Goal: Task Accomplishment & Management: Manage account settings

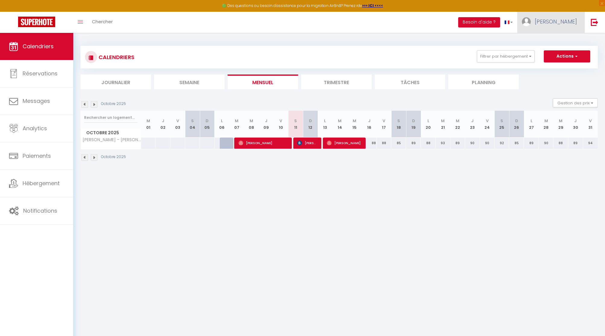
click at [564, 21] on span "[PERSON_NAME]" at bounding box center [556, 22] width 42 height 8
click at [557, 42] on link "Paramètres" at bounding box center [560, 42] width 45 height 10
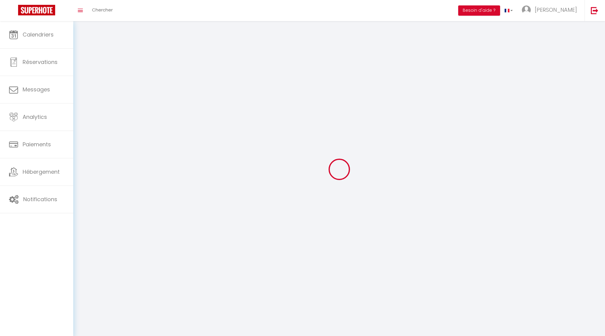
type input "[PERSON_NAME]"
type input "N'CUBE"
type input "[PHONE_NUMBER]"
type input "[STREET_ADDRESS] bâtiment Mésange"
type input "93420"
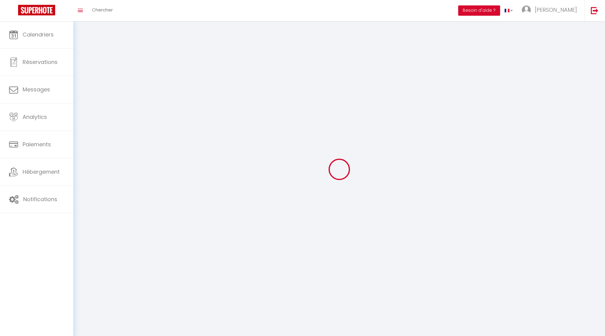
type input "Villepinte"
type input "WvjSG7nv7U49ajxcNGP56FmxK"
type input "7hBMv0u80i5KD6Vbll9Dx5MTc"
type input "[URL][DOMAIN_NAME]"
type input "WvjSG7nv7U49ajxcNGP56FmxK"
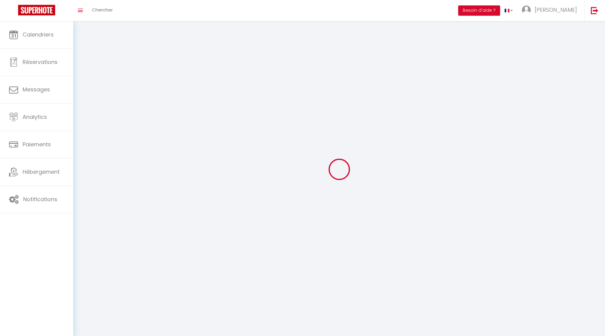
type input "7hBMv0u80i5KD6Vbll9Dx5MTc"
type input "[URL][DOMAIN_NAME]"
select select "28"
select select "fr"
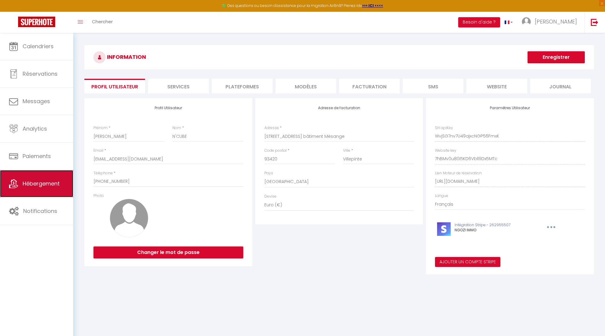
click at [29, 191] on link "Hébergement" at bounding box center [36, 183] width 73 height 27
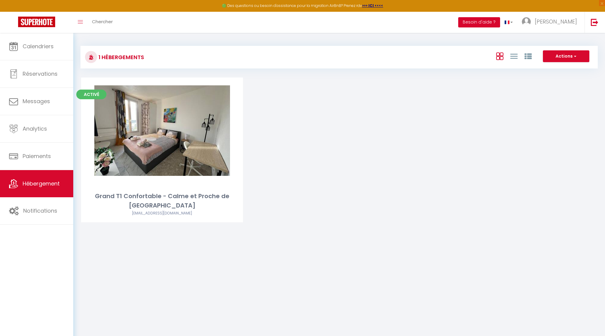
click at [500, 21] on button "Besoin d'aide ?" at bounding box center [479, 22] width 42 height 10
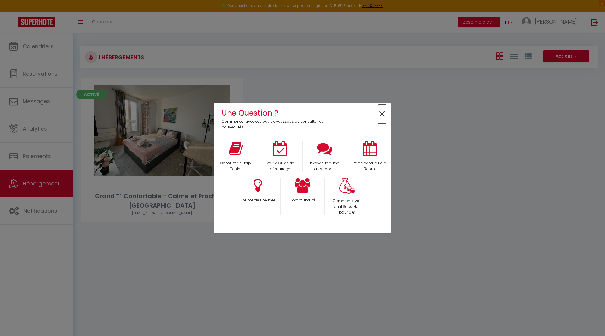
click at [380, 115] on span "×" at bounding box center [382, 114] width 8 height 19
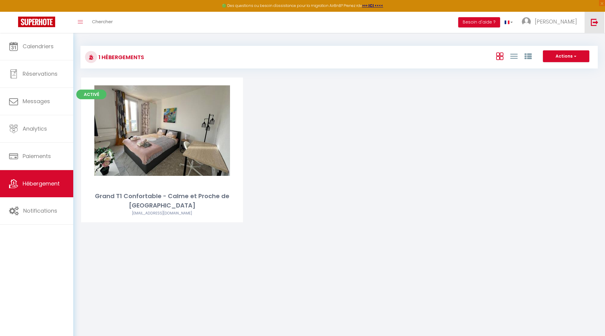
click at [596, 21] on img at bounding box center [595, 22] width 8 height 8
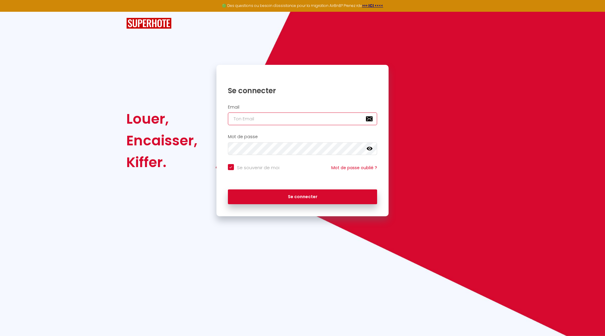
click at [293, 119] on input "email" at bounding box center [302, 118] width 149 height 13
paste input "[EMAIL_ADDRESS][DOMAIN_NAME]"
type input "[EMAIL_ADDRESS][DOMAIN_NAME]"
checkbox input "true"
type input "[EMAIL_ADDRESS][DOMAIN_NAME]"
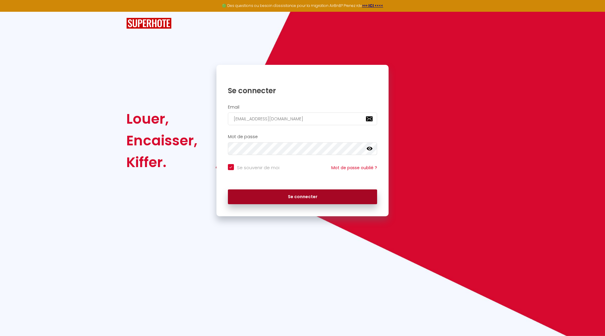
click at [290, 194] on button "Se connecter" at bounding box center [302, 196] width 149 height 15
checkbox input "true"
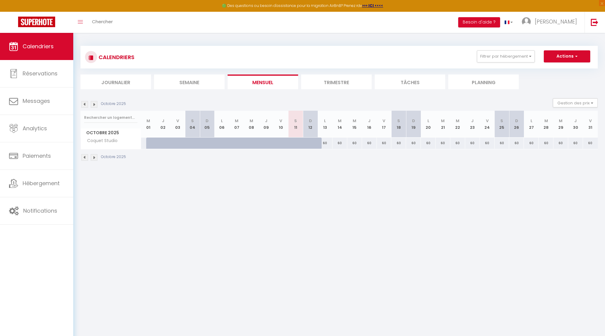
click at [560, 18] on span "[PERSON_NAME]" at bounding box center [556, 22] width 42 height 8
click at [557, 44] on link "Paramètres" at bounding box center [560, 42] width 45 height 10
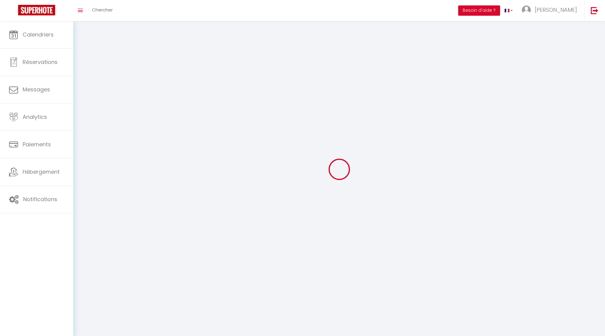
type input "[PERSON_NAME]"
type input "COUFFE"
type input "[PHONE_NUMBER]"
type input "Résidence Tobago [GEOGRAPHIC_DATA]"
type input "SAINTE-[PERSON_NAME]"
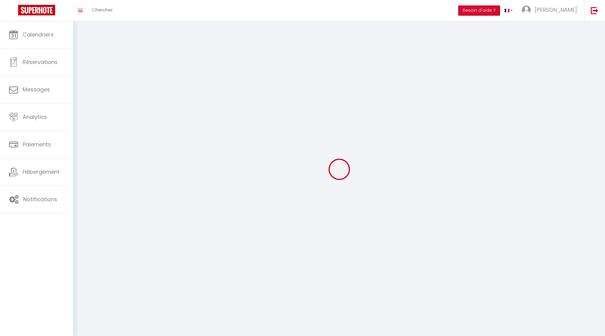
type input "97227"
type input "NAxSDPMHpp0EcQ3wbeCbFc7Q8"
type input "AoOWkawxGmzEk0FwHOHJqvc6D"
type input "NAxSDPMHpp0EcQ3wbeCbFc7Q8"
type input "AoOWkawxGmzEk0FwHOHJqvc6D"
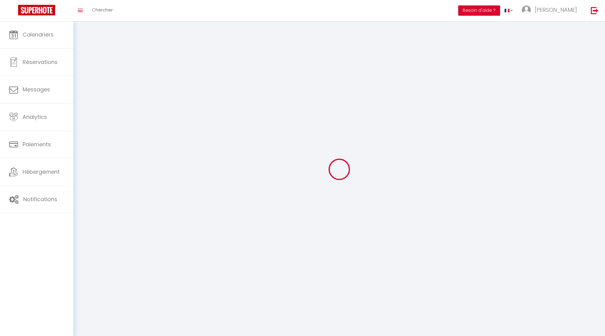
type input "[URL][DOMAIN_NAME]"
select select "28"
select select "fr"
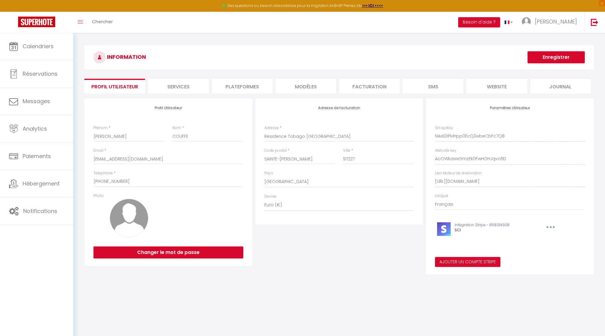
click at [244, 86] on li "Plateformes" at bounding box center [242, 86] width 61 height 15
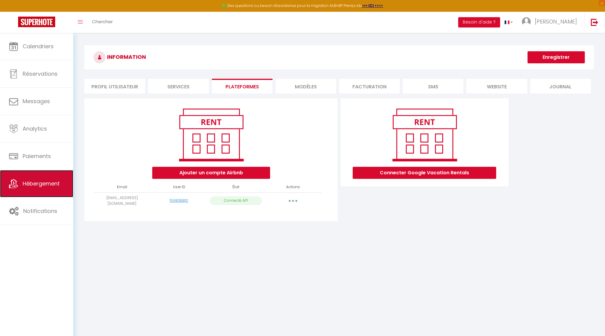
click at [35, 181] on span "Hébergement" at bounding box center [41, 184] width 37 height 8
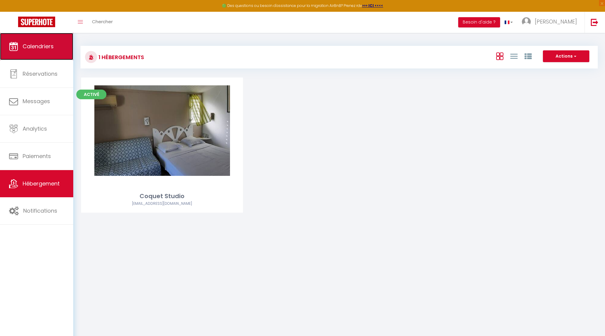
click at [32, 55] on link "Calendriers" at bounding box center [36, 46] width 73 height 27
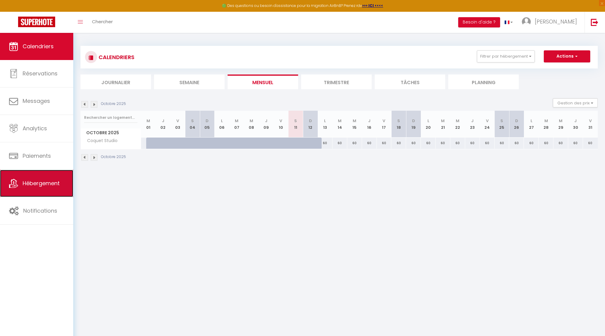
click at [38, 187] on link "Hébergement" at bounding box center [36, 183] width 73 height 27
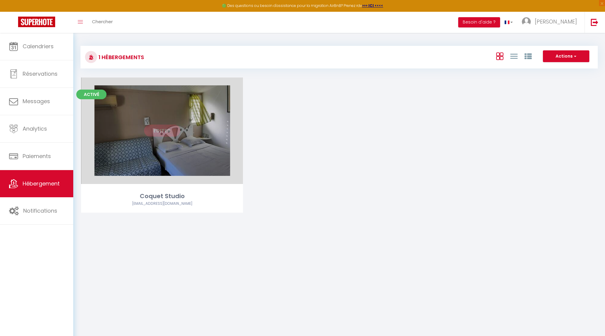
click at [156, 129] on link "Editer" at bounding box center [162, 130] width 36 height 12
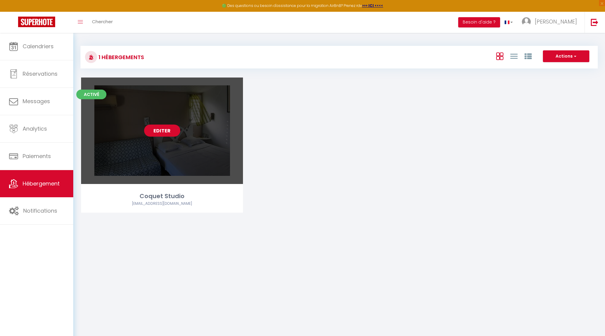
click at [156, 129] on link "Editer" at bounding box center [162, 130] width 36 height 12
select select "3"
select select "2"
select select "1"
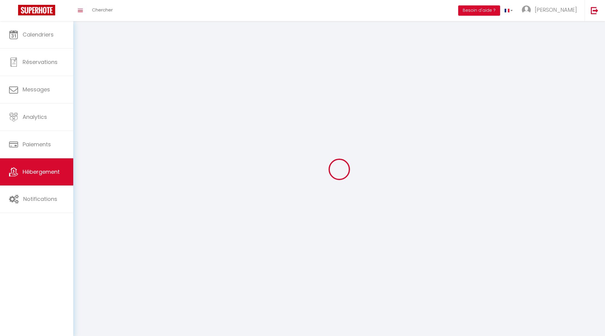
select select
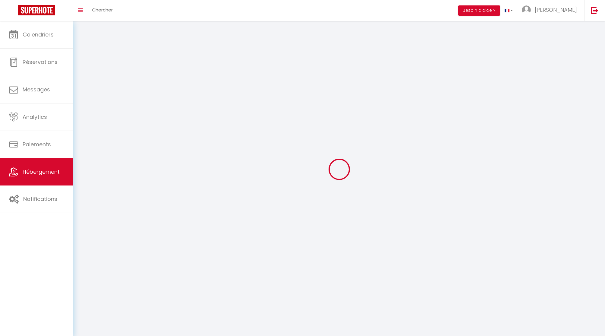
select select
checkbox input "false"
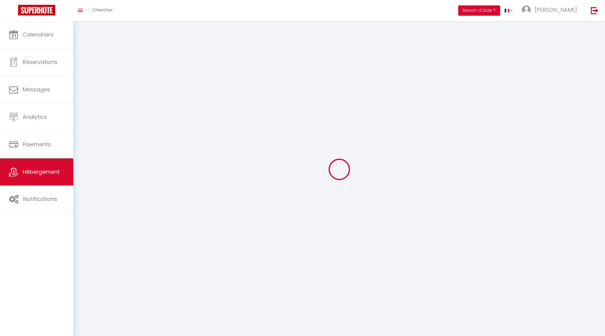
select select
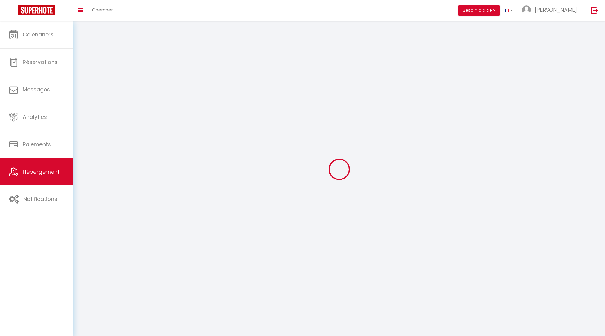
select select
checkbox input "false"
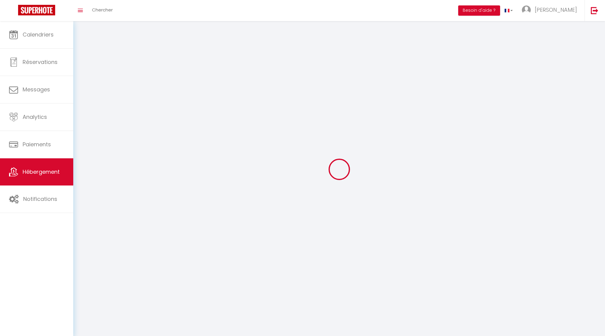
checkbox input "false"
select select
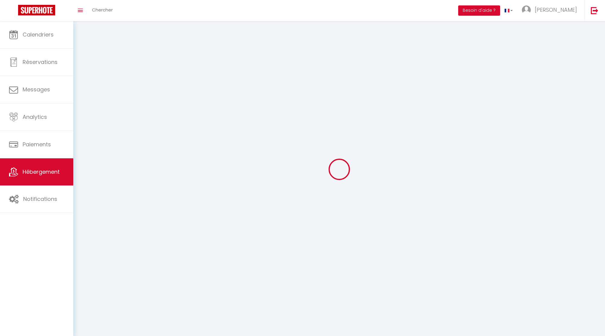
select select
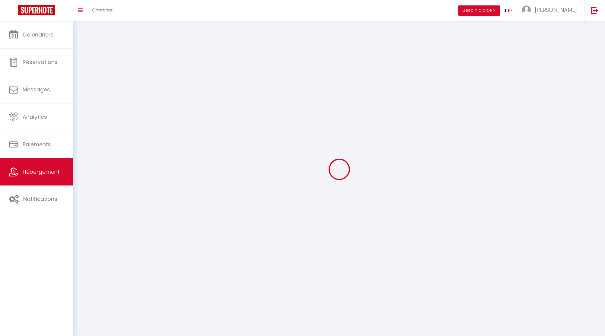
checkbox input "false"
select select
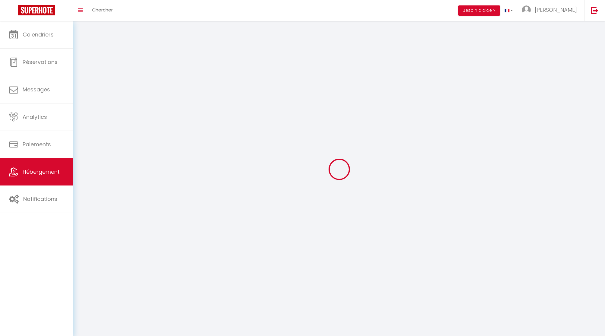
select select
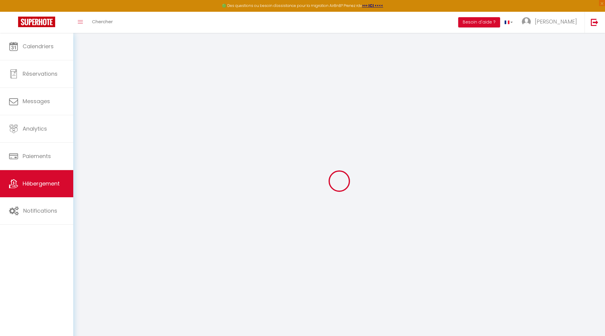
select select "22456-21906560"
select select "+ 20 %"
select select "+ 21 %"
select select "16:00"
select select "23:45"
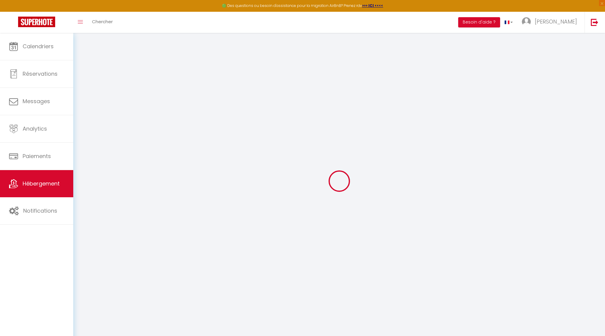
select select "11:00"
select select "30"
select select "120"
checkbox input "false"
checkbox input "true"
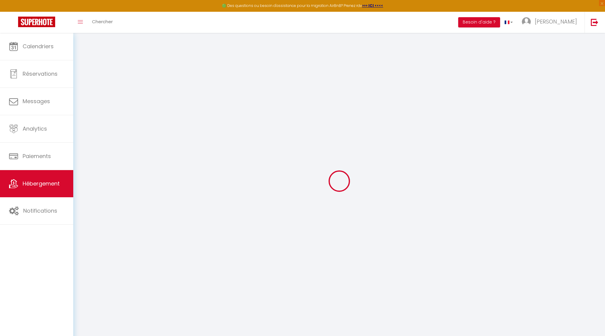
checkbox input "true"
select select
select select "EUR"
select select
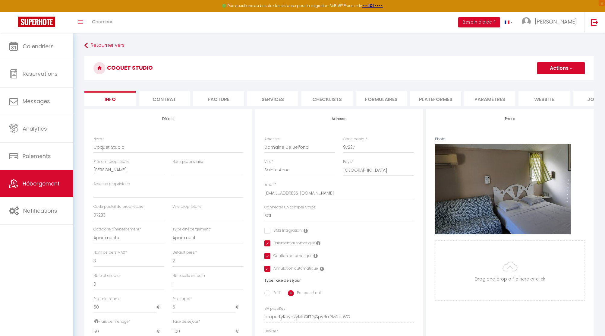
click at [424, 98] on li "Plateformes" at bounding box center [435, 98] width 51 height 15
select select
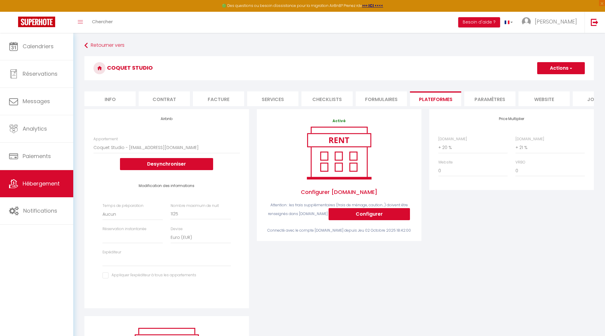
click at [161, 98] on li "Contrat" at bounding box center [164, 98] width 51 height 15
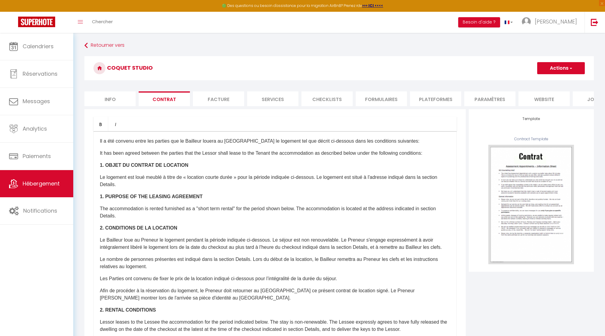
click at [207, 96] on li "Facture" at bounding box center [218, 98] width 51 height 15
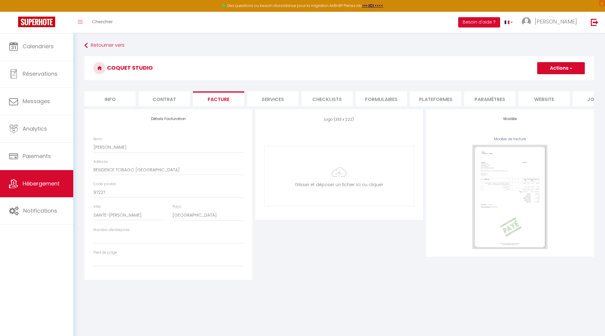
click at [265, 98] on li "Services" at bounding box center [272, 98] width 51 height 15
select select
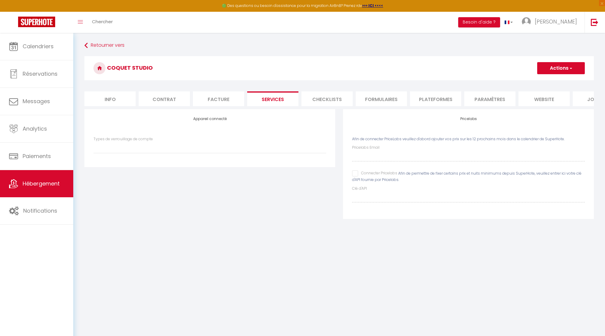
click at [325, 97] on li "Checklists" at bounding box center [326, 98] width 51 height 15
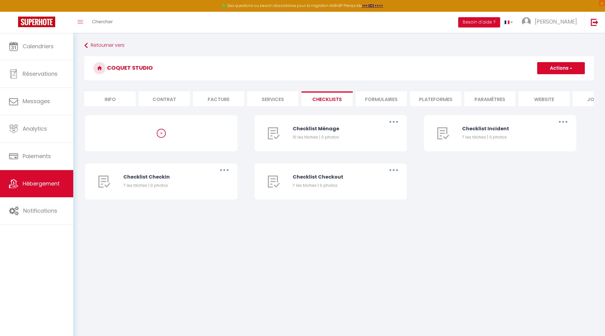
click at [375, 97] on li "Formulaires" at bounding box center [381, 98] width 51 height 15
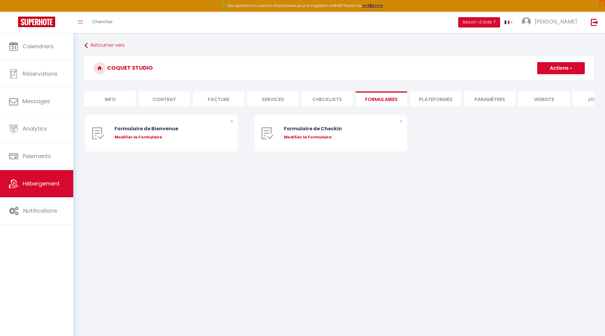
click at [424, 99] on li "Plateformes" at bounding box center [435, 98] width 51 height 15
select select
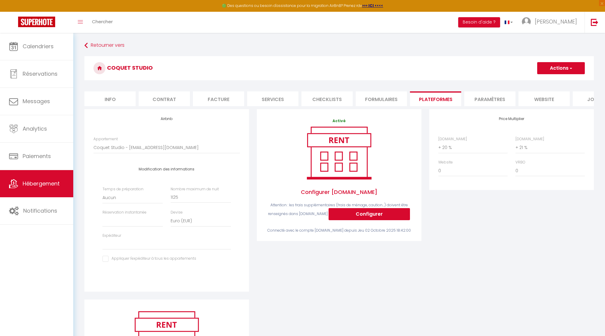
click at [495, 99] on li "Paramètres" at bounding box center [489, 98] width 51 height 15
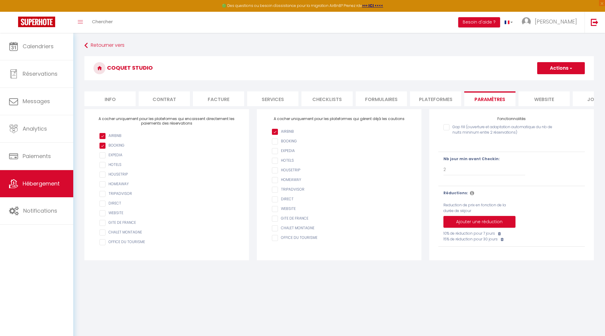
click at [537, 97] on li "website" at bounding box center [543, 98] width 51 height 15
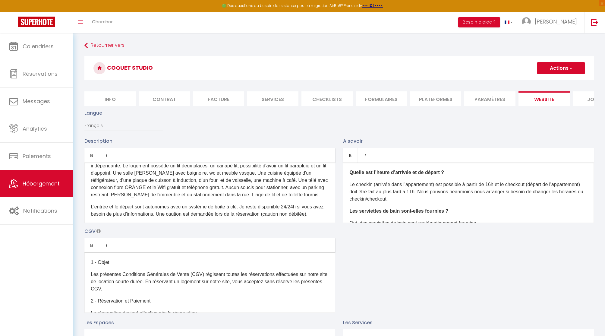
click at [493, 97] on li "Paramètres" at bounding box center [489, 98] width 51 height 15
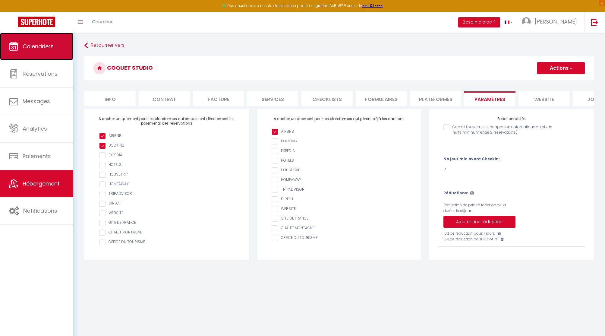
click at [48, 50] on span "Calendriers" at bounding box center [38, 46] width 31 height 8
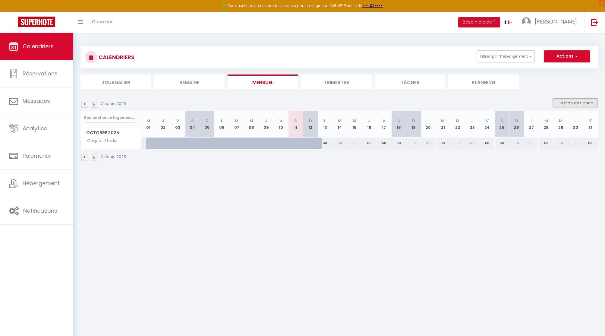
click at [571, 102] on button "Gestion des prix" at bounding box center [575, 102] width 45 height 9
click at [564, 120] on input "Nb Nuits minimum" at bounding box center [570, 121] width 54 height 6
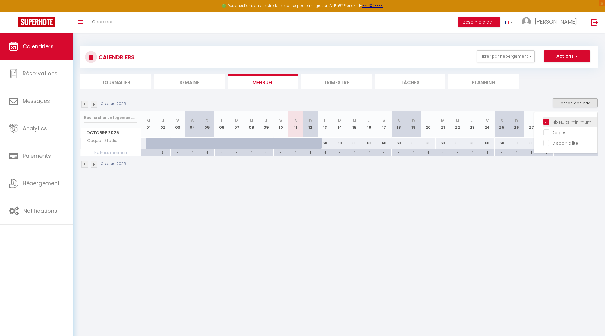
click at [564, 120] on input "Nb Nuits minimum" at bounding box center [570, 121] width 54 height 6
checkbox input "false"
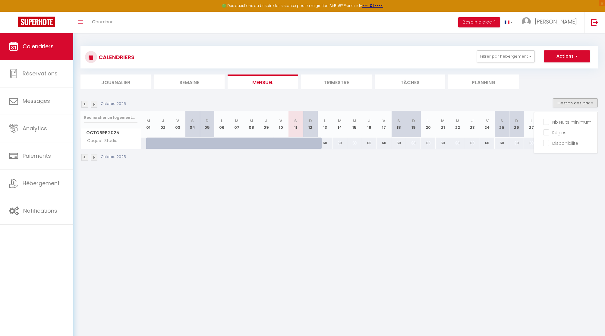
click at [491, 192] on body "🟢 Des questions ou besoin d'assistance pour la migration AirBnB? Prenez rdv >>>…" at bounding box center [302, 201] width 605 height 336
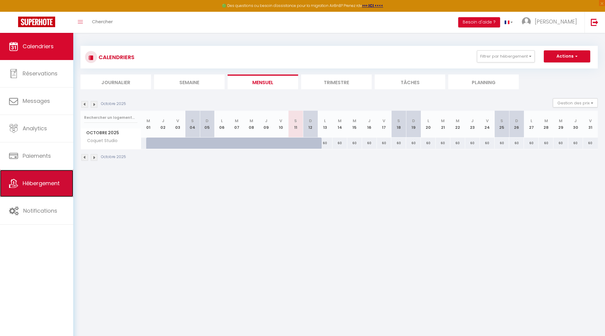
click at [41, 175] on link "Hébergement" at bounding box center [36, 183] width 73 height 27
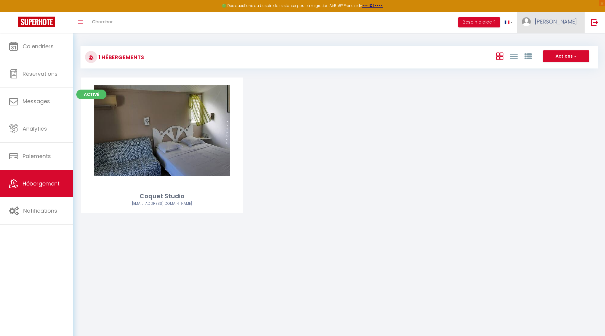
click at [561, 21] on span "[PERSON_NAME]" at bounding box center [556, 22] width 42 height 8
click at [555, 41] on link "Paramètres" at bounding box center [560, 42] width 45 height 10
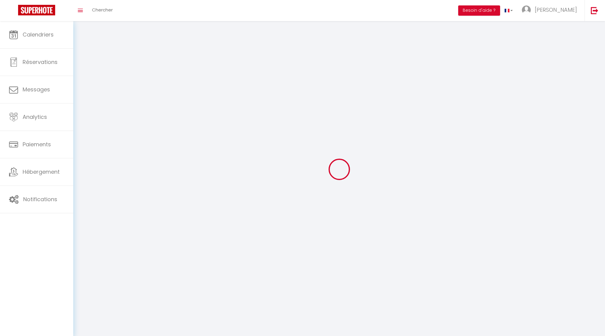
type input "[PERSON_NAME]"
type input "COUFFE"
type input "[PHONE_NUMBER]"
type input "Résidence Tobago [GEOGRAPHIC_DATA]"
type input "SAINTE-[PERSON_NAME]"
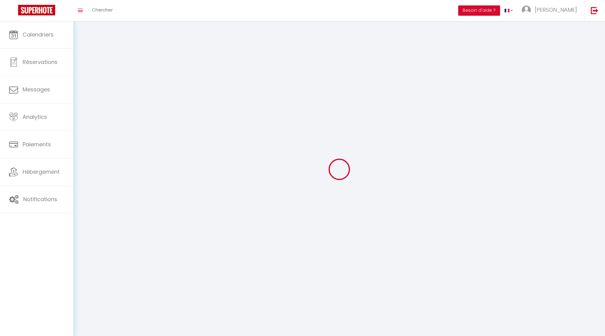
type input "97227"
type input "NAxSDPMHpp0EcQ3wbeCbFc7Q8"
type input "AoOWkawxGmzEk0FwHOHJqvc6D"
type input "[URL][DOMAIN_NAME]"
type input "NAxSDPMHpp0EcQ3wbeCbFc7Q8"
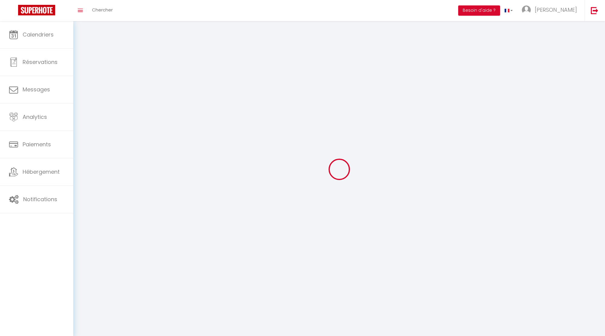
type input "AoOWkawxGmzEk0FwHOHJqvc6D"
type input "[URL][DOMAIN_NAME]"
select select "28"
select select "fr"
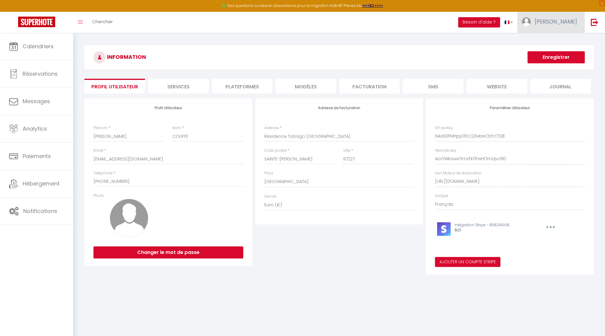
click at [555, 25] on span "[PERSON_NAME]" at bounding box center [556, 22] width 42 height 8
click at [552, 55] on link "Équipe" at bounding box center [560, 53] width 45 height 10
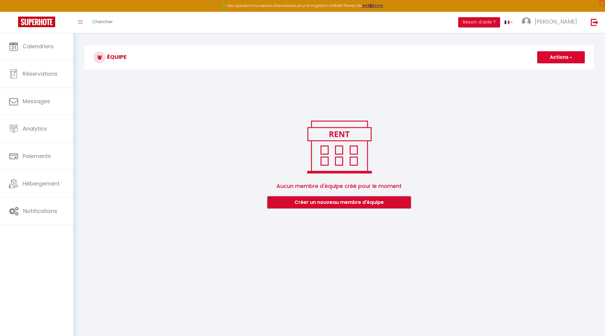
click at [340, 198] on button "Créer un nouveau membre d'équipe" at bounding box center [338, 202] width 143 height 12
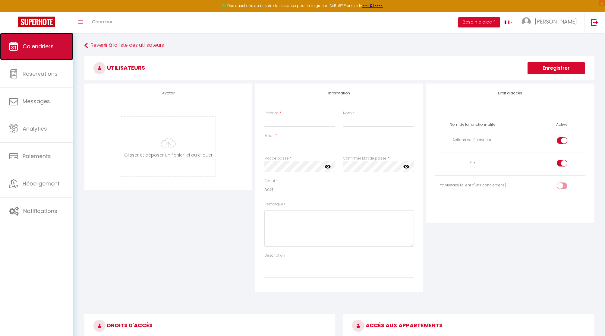
click at [29, 49] on span "Calendriers" at bounding box center [38, 46] width 31 height 8
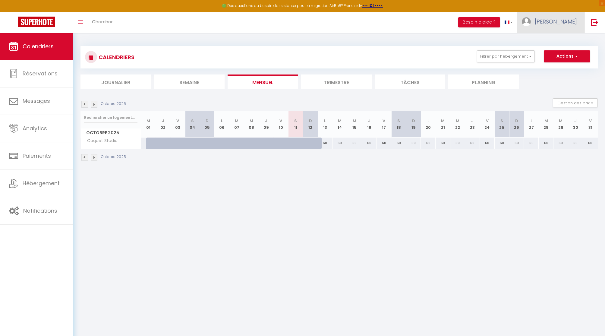
click at [556, 23] on span "[PERSON_NAME]" at bounding box center [556, 22] width 42 height 8
click at [553, 39] on link "Paramètres" at bounding box center [560, 42] width 45 height 10
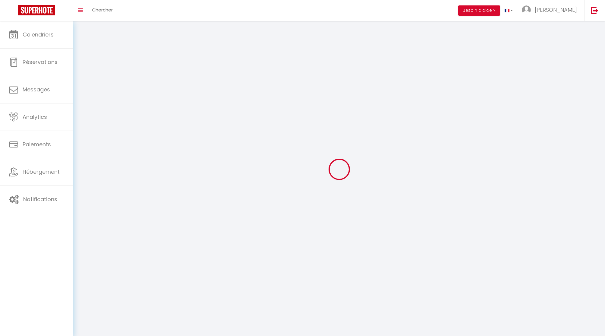
type input "[PERSON_NAME]"
type input "COUFFE"
type input "[PHONE_NUMBER]"
type input "Résidence Tobago [GEOGRAPHIC_DATA]"
type input "SAINTE-[PERSON_NAME]"
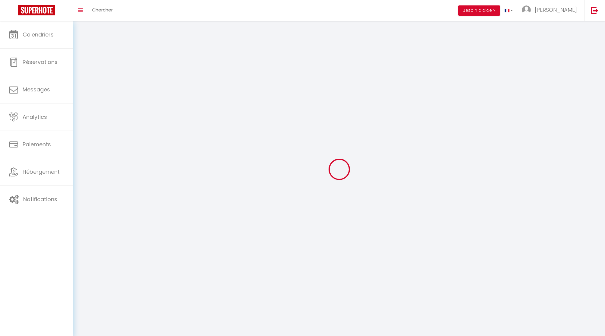
type input "97227"
type input "NAxSDPMHpp0EcQ3wbeCbFc7Q8"
type input "AoOWkawxGmzEk0FwHOHJqvc6D"
type input "NAxSDPMHpp0EcQ3wbeCbFc7Q8"
type input "AoOWkawxGmzEk0FwHOHJqvc6D"
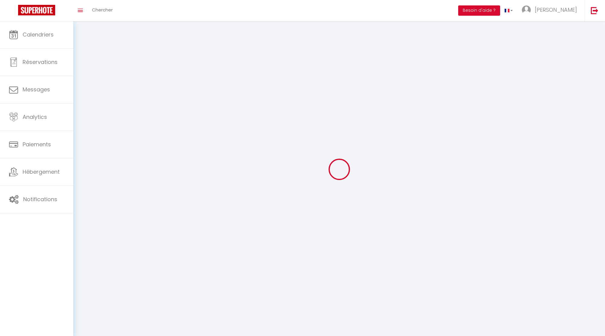
type input "[URL][DOMAIN_NAME]"
select select "28"
select select "fr"
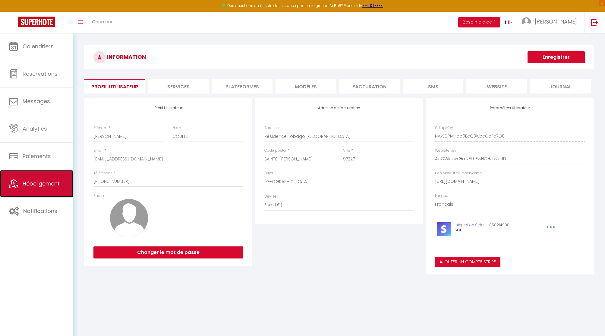
click at [43, 188] on link "Hébergement" at bounding box center [36, 183] width 73 height 27
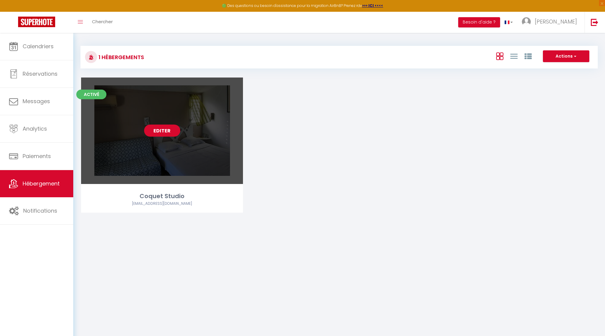
click at [164, 131] on link "Editer" at bounding box center [162, 130] width 36 height 12
select select "3"
select select "2"
select select "1"
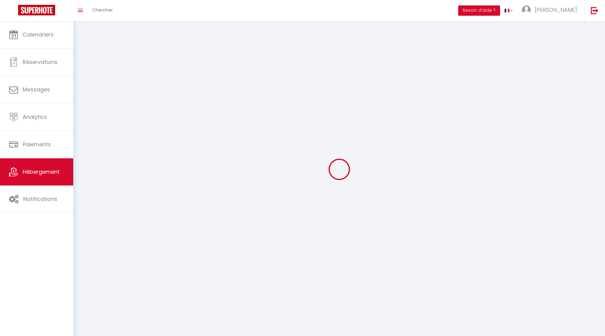
select select
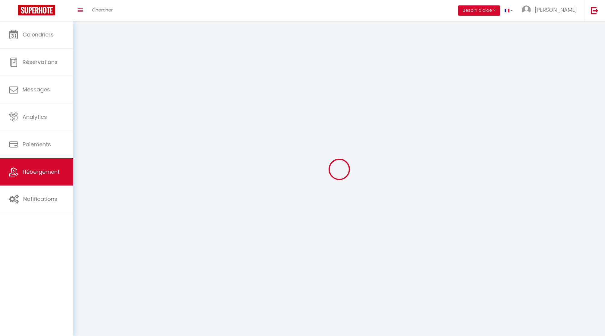
select select
checkbox input "false"
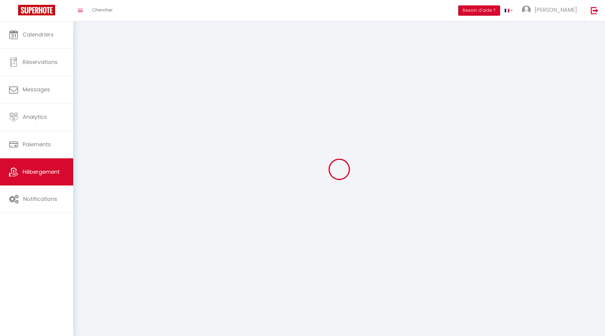
checkbox input "false"
select select
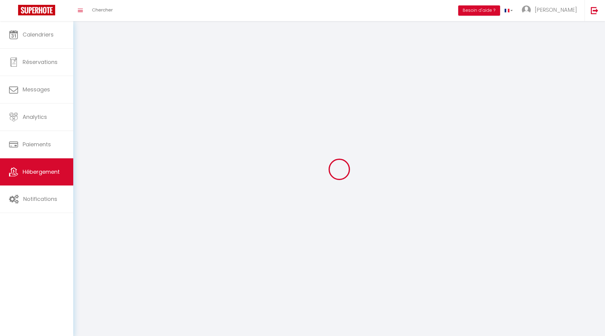
select select
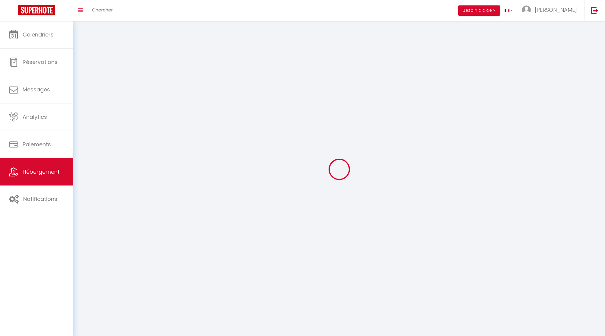
checkbox input "false"
select select
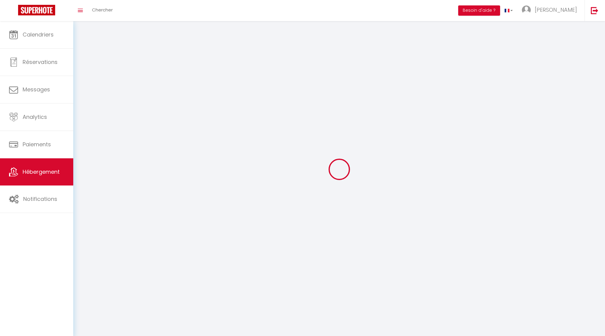
select select
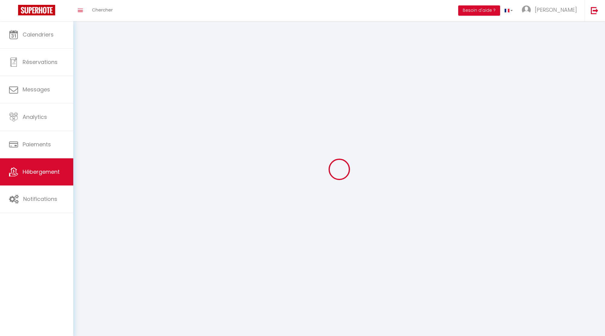
select select
checkbox input "false"
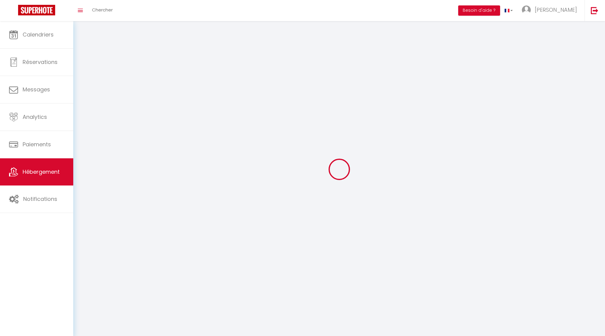
checkbox input "false"
select select
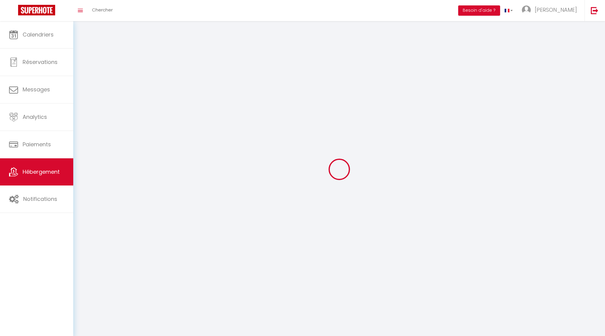
select select
checkbox input "false"
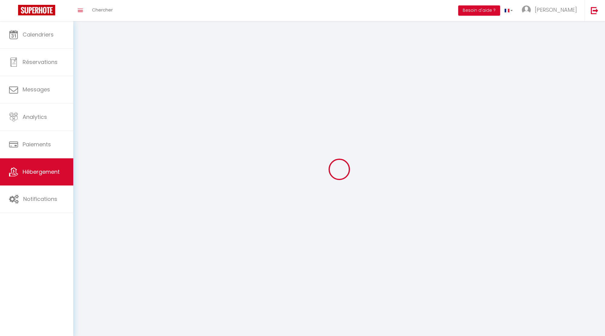
checkbox input "false"
select select
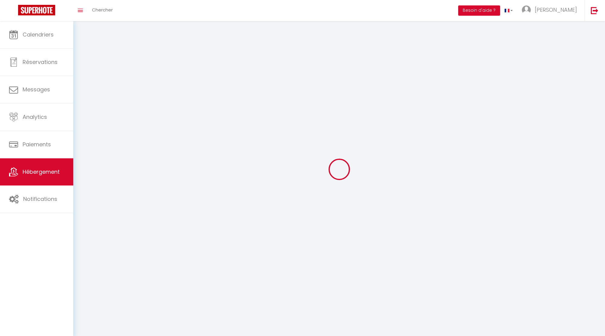
click at [164, 131] on div at bounding box center [338, 169] width 517 height 282
select select
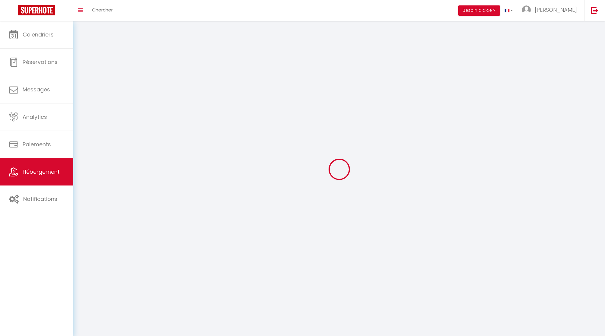
select select
checkbox input "false"
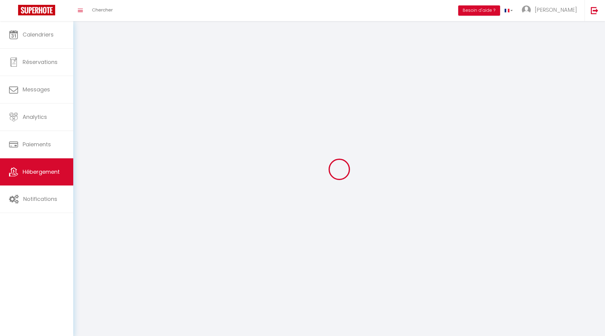
select select
select select "28"
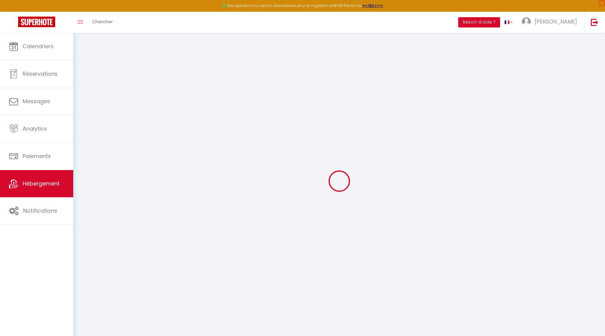
select select
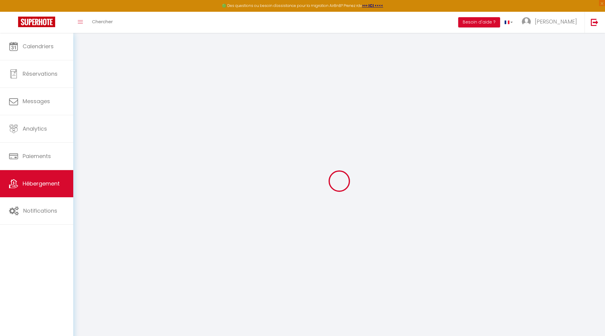
select select
checkbox input "false"
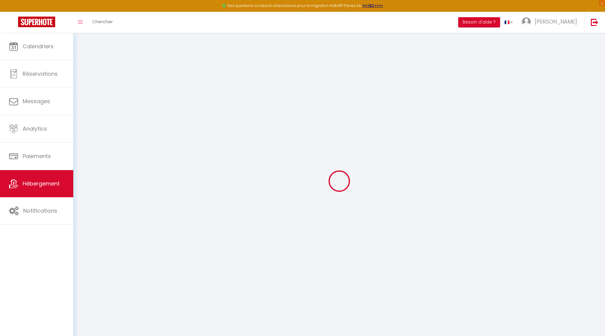
select select
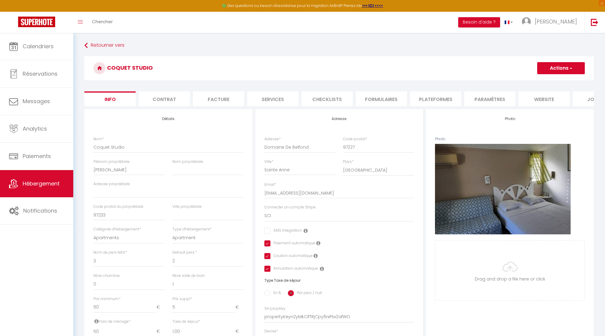
click at [287, 243] on label "Paiement automatique" at bounding box center [292, 243] width 45 height 7
click at [287, 253] on label "Caution automatique" at bounding box center [291, 256] width 42 height 7
click at [288, 269] on input "checkbox" at bounding box center [291, 269] width 54 height 6
click at [287, 249] on div "Adresse Adresse * Domaine De Belfond Code postal * 97227 Ville * [GEOGRAPHIC_DA…" at bounding box center [339, 257] width 168 height 296
click at [287, 243] on label "Paiement automatique" at bounding box center [292, 243] width 45 height 7
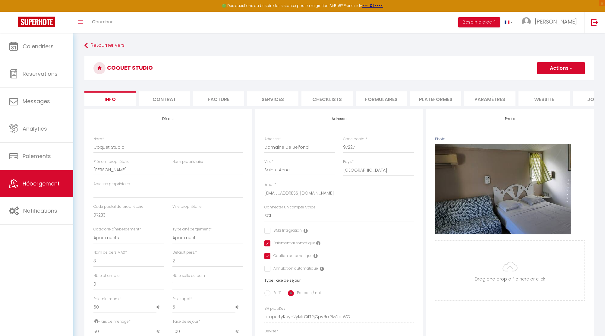
click at [286, 255] on label "Caution automatique" at bounding box center [291, 256] width 42 height 7
click at [268, 254] on input "checkbox" at bounding box center [266, 256] width 4 height 6
click at [267, 242] on input "checkbox" at bounding box center [266, 243] width 4 height 6
click at [566, 64] on button "Actions" at bounding box center [561, 68] width 48 height 12
click at [543, 81] on input "Enregistrer" at bounding box center [537, 81] width 22 height 6
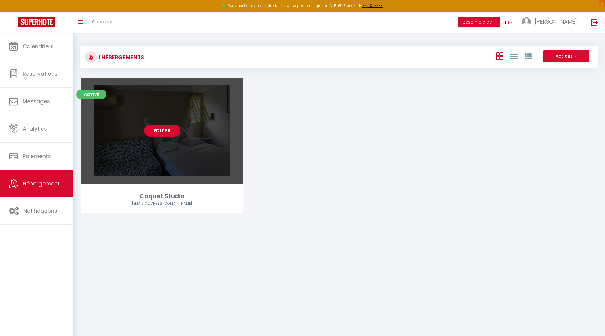
click at [166, 127] on link "Editer" at bounding box center [162, 130] width 36 height 12
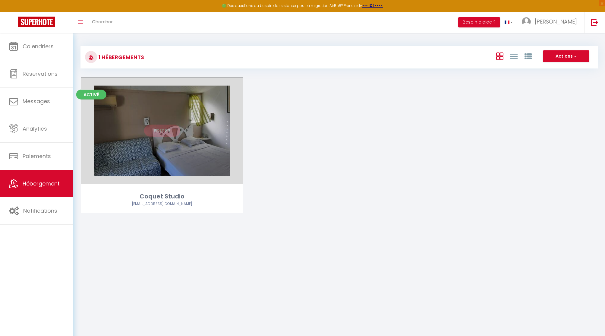
click at [166, 127] on link "Editer" at bounding box center [162, 130] width 36 height 12
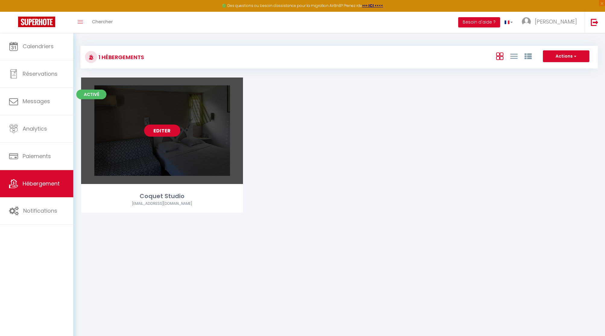
click at [166, 127] on link "Editer" at bounding box center [162, 130] width 36 height 12
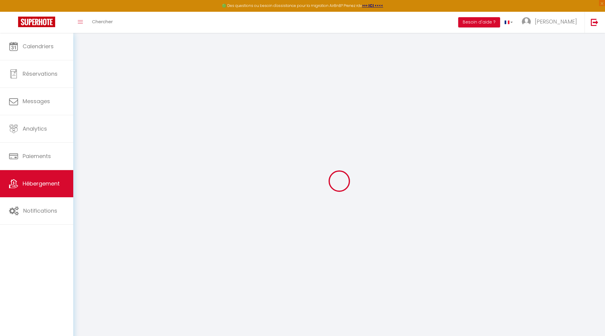
scroll to position [33, 0]
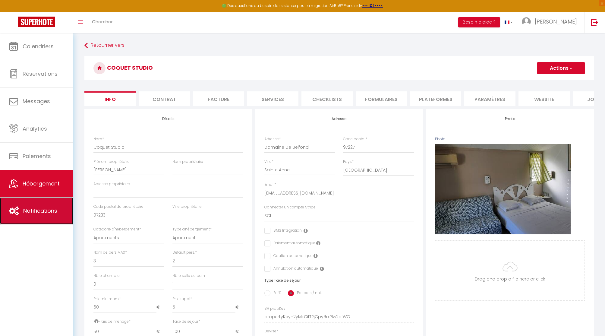
click at [43, 208] on span "Notifications" at bounding box center [40, 211] width 34 height 8
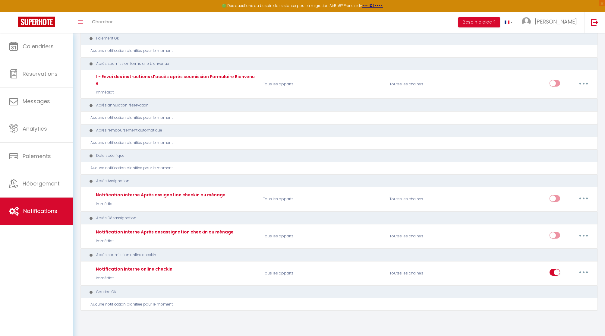
scroll to position [653, 0]
click at [40, 75] on span "Réservations" at bounding box center [40, 74] width 35 height 8
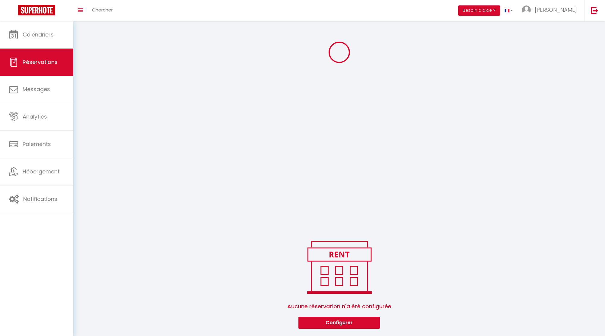
scroll to position [33, 0]
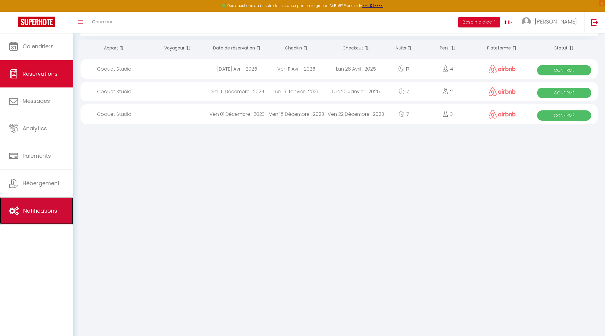
click at [38, 213] on span "Notifications" at bounding box center [40, 211] width 34 height 8
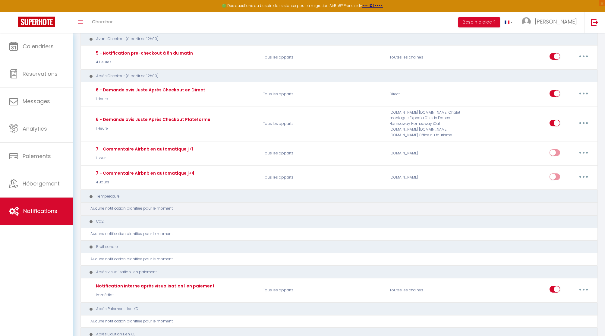
scroll to position [197, 0]
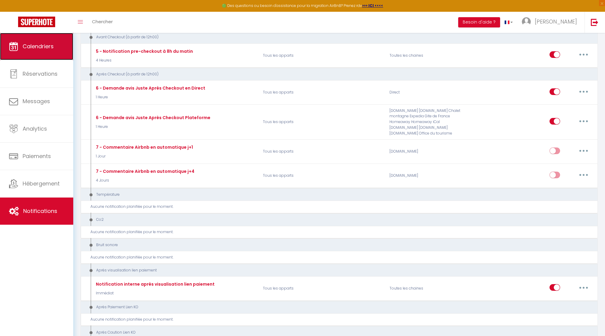
click at [37, 53] on link "Calendriers" at bounding box center [36, 46] width 73 height 27
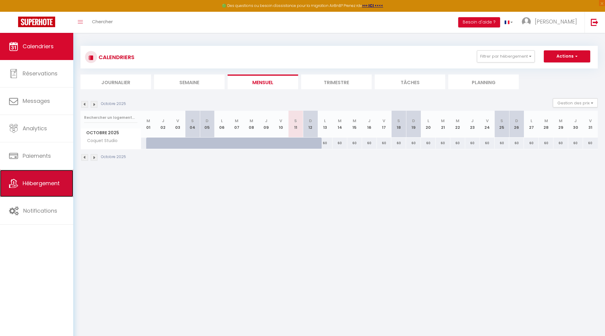
click at [23, 183] on span "Hébergement" at bounding box center [41, 183] width 37 height 8
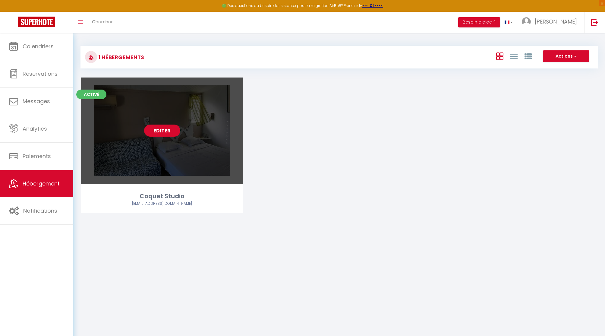
click at [161, 128] on link "Editer" at bounding box center [162, 130] width 36 height 12
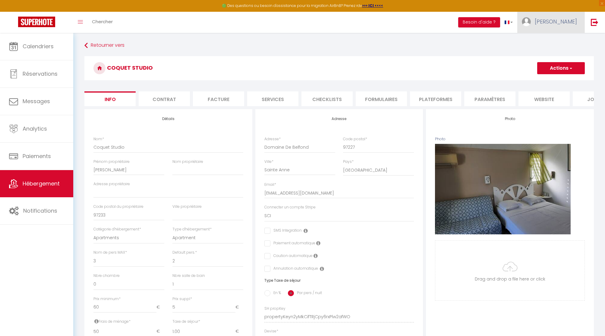
click at [555, 24] on span "[PERSON_NAME]" at bounding box center [556, 22] width 42 height 8
click at [559, 41] on link "Paramètres" at bounding box center [560, 42] width 45 height 10
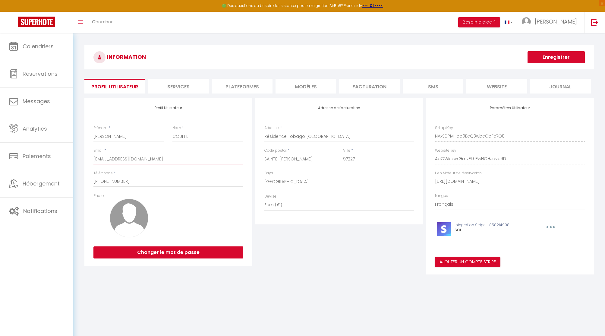
click at [121, 159] on input "[EMAIL_ADDRESS][DOMAIN_NAME]" at bounding box center [168, 158] width 150 height 11
click at [590, 22] on link at bounding box center [594, 22] width 20 height 21
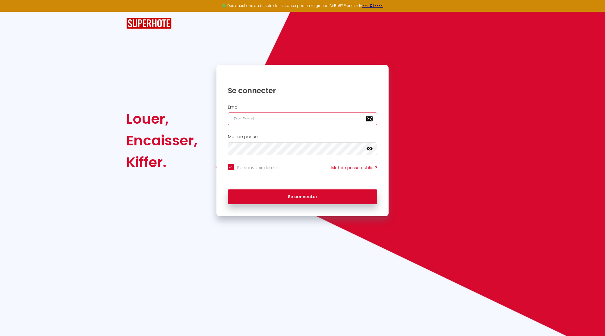
click at [279, 115] on input "email" at bounding box center [302, 118] width 149 height 13
paste input "[EMAIL_ADDRESS][DOMAIN_NAME]"
click at [228, 189] on button "Se connecter" at bounding box center [302, 196] width 149 height 15
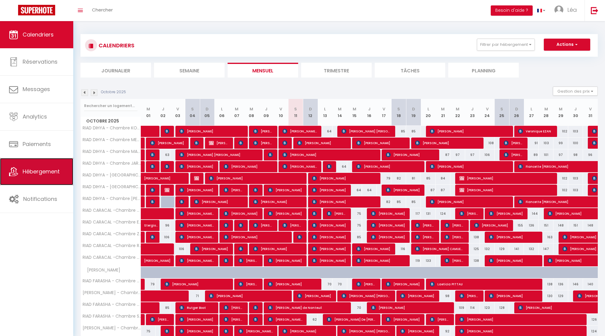
click at [23, 172] on span "Hébergement" at bounding box center [41, 172] width 37 height 8
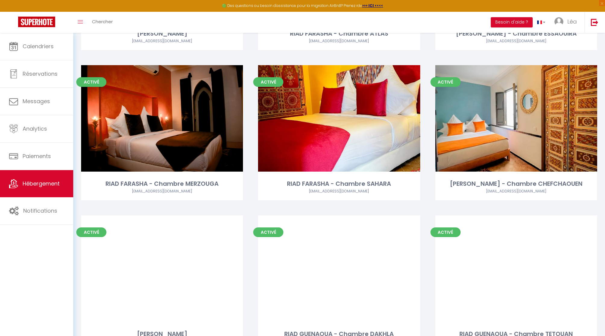
scroll to position [740, 0]
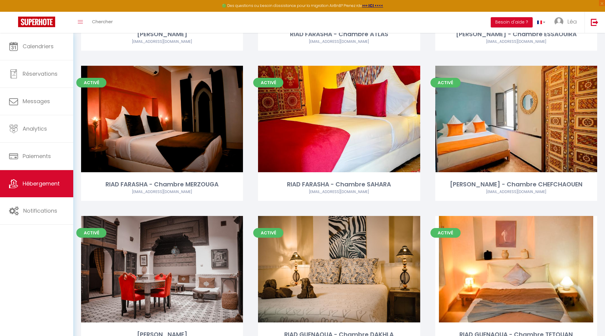
click at [569, 18] on span "Léa" at bounding box center [572, 22] width 10 height 8
click at [562, 40] on link "Paramètres" at bounding box center [560, 42] width 45 height 10
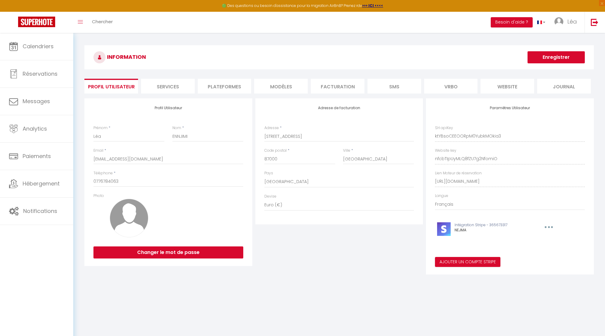
click at [225, 83] on li "Plateformes" at bounding box center [225, 86] width 54 height 15
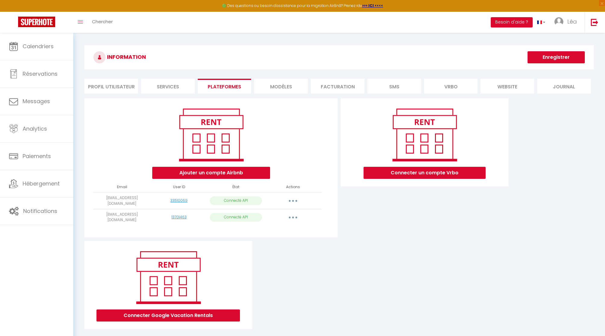
click at [121, 87] on li "Profil Utilisateur" at bounding box center [111, 86] width 54 height 15
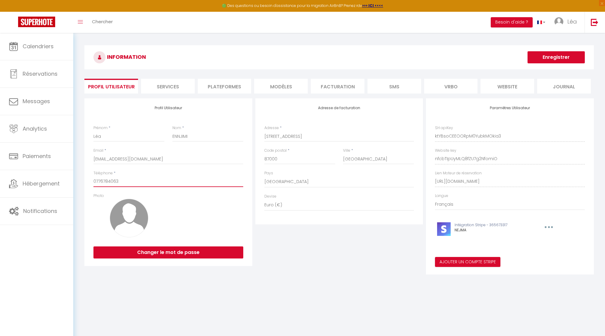
click at [107, 182] on input "0776784063" at bounding box center [168, 181] width 150 height 11
click at [426, 40] on div "INFORMATION Enregistrer Profil Utilisateur Services Plateformes MODÈLES Factura…" at bounding box center [339, 162] width 532 height 259
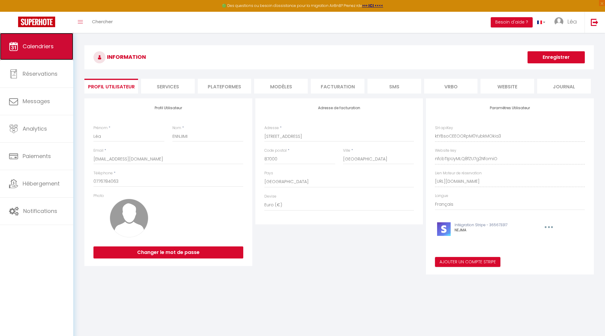
click at [35, 50] on link "Calendriers" at bounding box center [36, 46] width 73 height 27
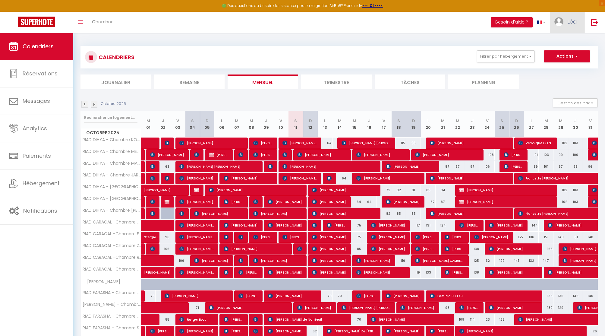
click at [572, 21] on span "Léa" at bounding box center [572, 22] width 10 height 8
click at [573, 20] on span "Léa" at bounding box center [572, 22] width 10 height 8
click at [561, 39] on link "Paramètres" at bounding box center [560, 42] width 45 height 10
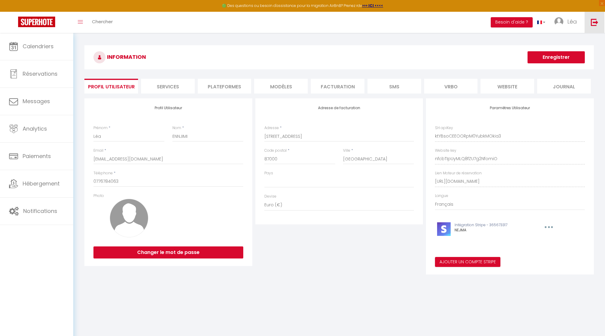
click at [593, 25] on img at bounding box center [595, 22] width 8 height 8
